Goal: Task Accomplishment & Management: Use online tool/utility

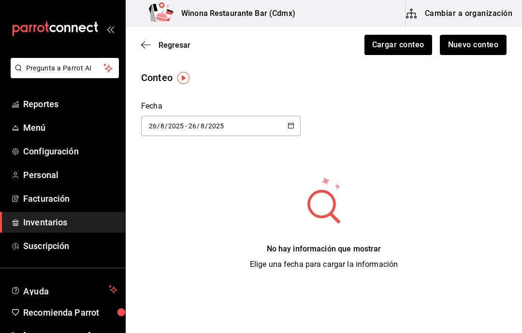
click at [490, 42] on button "Nuevo conteo" at bounding box center [473, 45] width 67 height 20
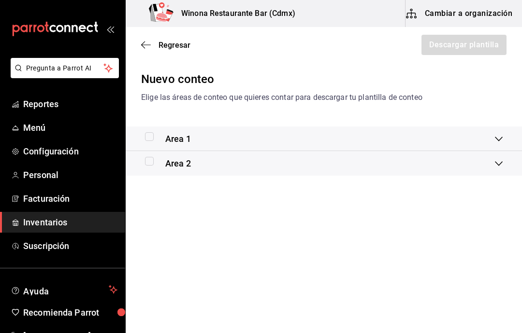
click at [147, 137] on input "checkbox" at bounding box center [149, 136] width 9 height 9
checkbox input "true"
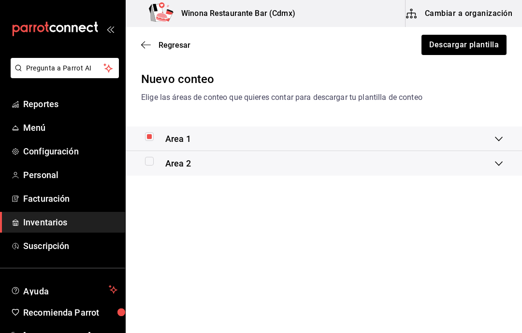
click at [146, 48] on icon "button" at bounding box center [146, 45] width 10 height 9
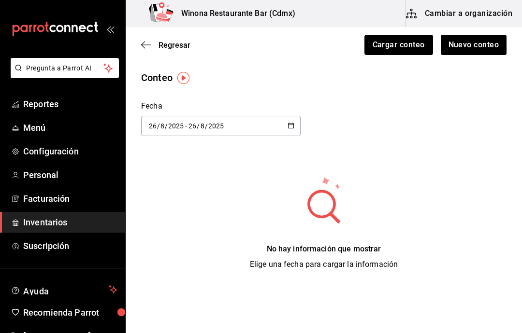
click at [411, 41] on button "Cargar conteo" at bounding box center [398, 45] width 69 height 20
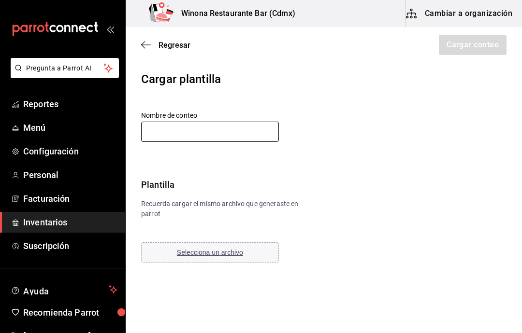
click at [231, 126] on input "text" at bounding box center [210, 132] width 138 height 20
type input "[DATE]"
click at [212, 255] on span "Selecciona un archivo" at bounding box center [210, 253] width 66 height 8
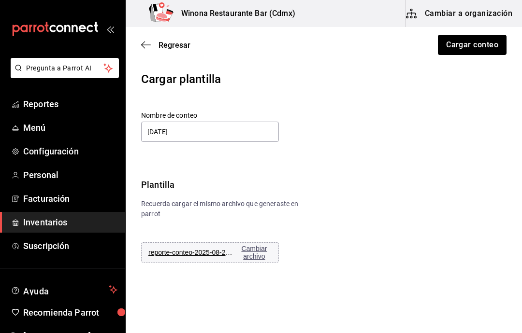
click at [486, 47] on button "Cargar conteo" at bounding box center [472, 45] width 69 height 20
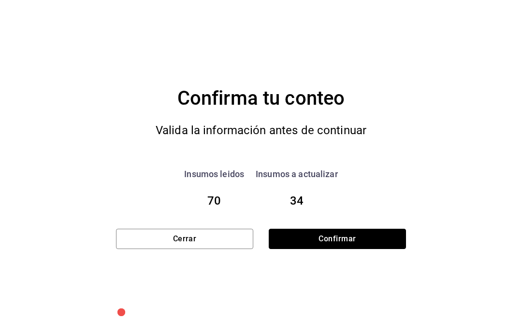
click at [366, 238] on button "Confirmar" at bounding box center [337, 239] width 137 height 20
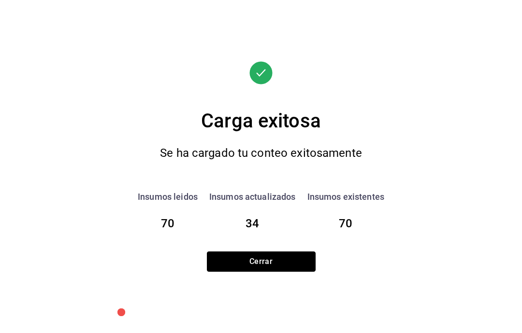
click at [276, 264] on button "Cerrar" at bounding box center [261, 262] width 109 height 20
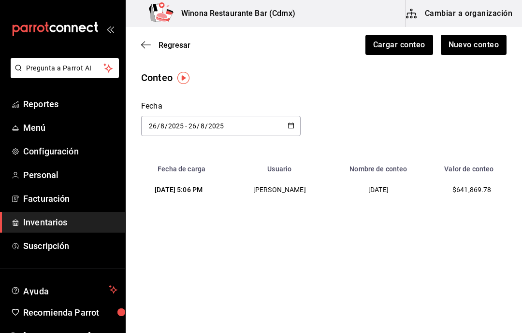
click at [151, 49] on span "Regresar" at bounding box center [165, 45] width 49 height 9
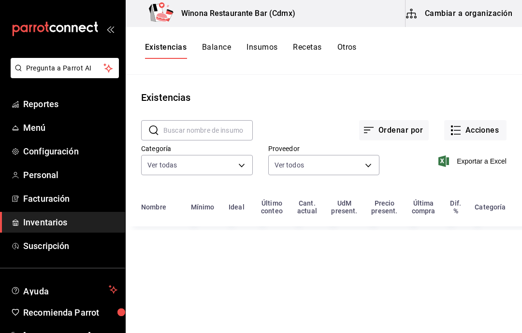
click at [348, 46] on button "Otros" at bounding box center [346, 51] width 19 height 16
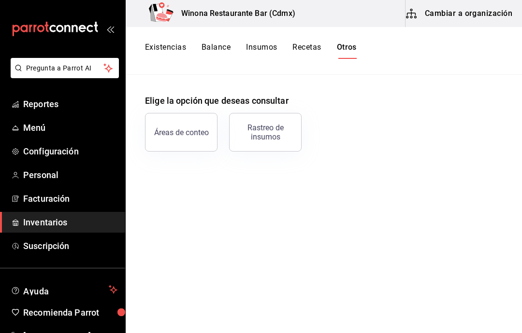
click at [264, 142] on button "Rastreo de insumos" at bounding box center [265, 132] width 72 height 39
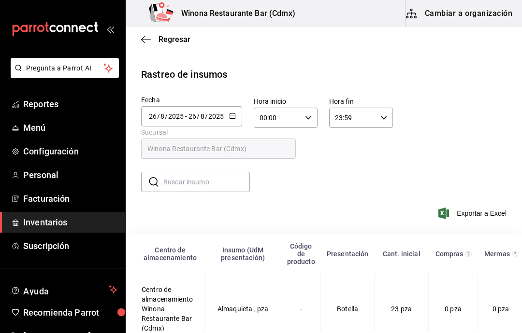
click at [226, 126] on div "[DATE] [DATE] - [DATE] [DATE]" at bounding box center [191, 116] width 101 height 20
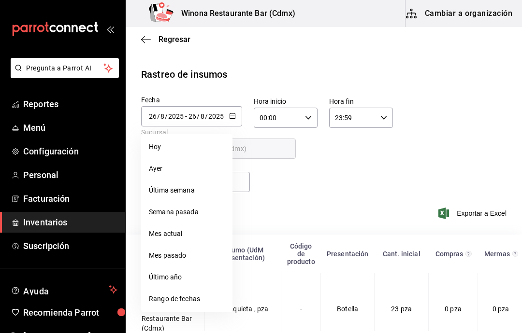
click at [195, 297] on li "Rango de fechas" at bounding box center [186, 299] width 91 height 22
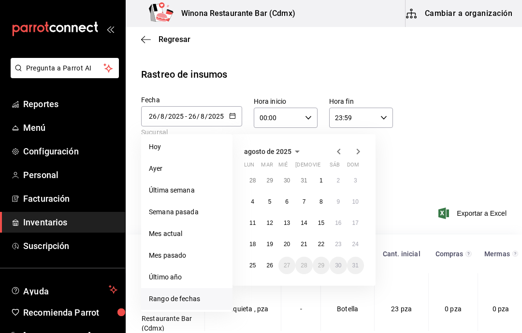
click at [275, 245] on button "19" at bounding box center [269, 244] width 17 height 17
click at [359, 237] on button "24" at bounding box center [355, 244] width 17 height 17
type input "[DATE]"
type input "19"
type input "[DATE]"
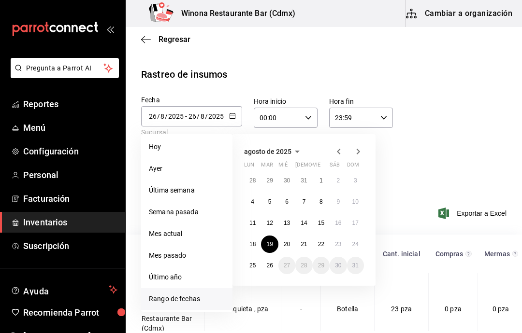
type input "24"
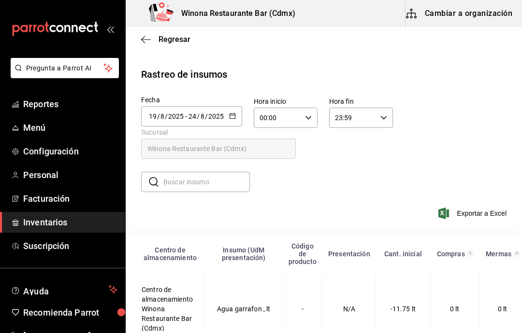
click at [232, 119] on button "button" at bounding box center [232, 117] width 7 height 8
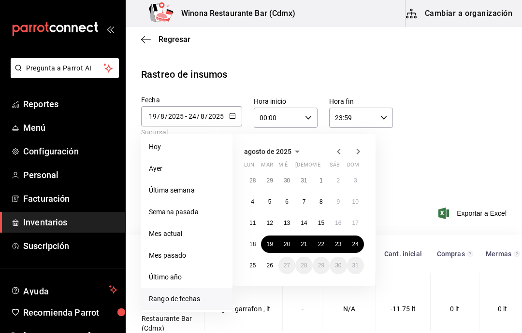
click at [482, 214] on span "Exportar a Excel" at bounding box center [473, 214] width 66 height 12
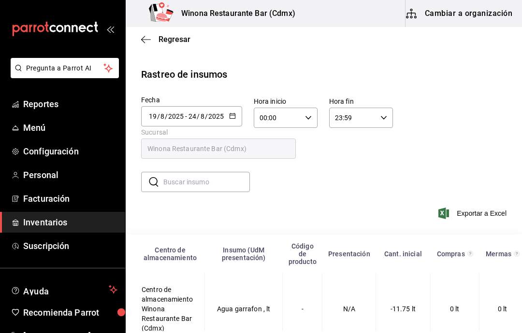
click at [478, 215] on span "Exportar a Excel" at bounding box center [473, 214] width 66 height 12
